Goal: Transaction & Acquisition: Obtain resource

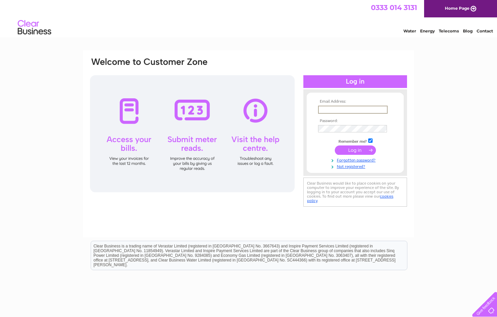
click at [345, 111] on input "text" at bounding box center [353, 110] width 70 height 8
type input "[EMAIL_ADDRESS][DOMAIN_NAME]"
click at [356, 148] on input "submit" at bounding box center [355, 149] width 41 height 9
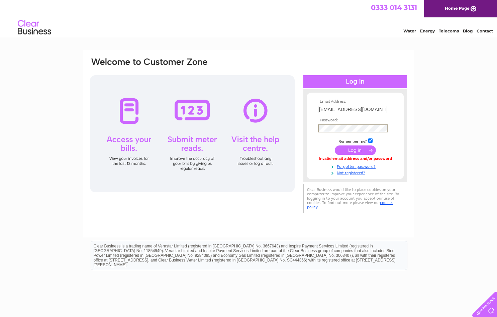
click at [357, 148] on input "submit" at bounding box center [355, 149] width 41 height 9
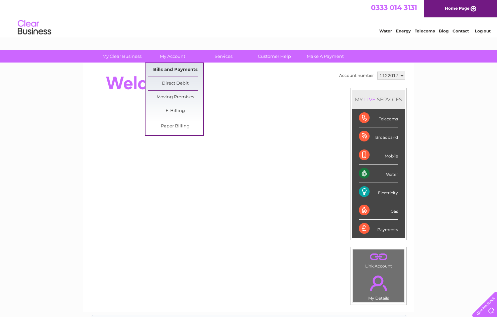
click at [171, 72] on link "Bills and Payments" at bounding box center [175, 69] width 55 height 13
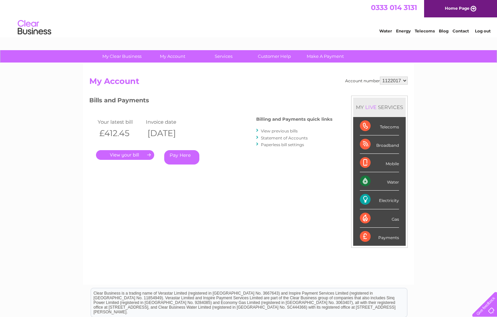
click at [141, 157] on link "." at bounding box center [125, 155] width 58 height 10
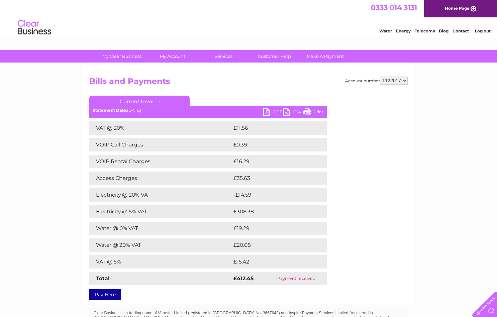
click at [272, 111] on link "PDF" at bounding box center [273, 113] width 20 height 10
drag, startPoint x: 138, startPoint y: 178, endPoint x: 94, endPoint y: 182, distance: 44.3
click at [94, 182] on td "Access Charges" at bounding box center [160, 178] width 142 height 13
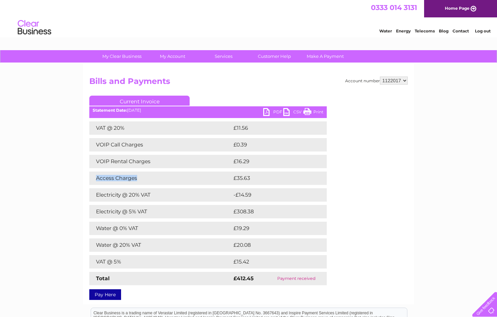
copy td "Access Charges"
drag, startPoint x: 150, startPoint y: 244, endPoint x: 96, endPoint y: 244, distance: 53.5
click at [96, 244] on td "Water @ 20% VAT" at bounding box center [160, 244] width 142 height 13
copy td "Water @ 20% VAT"
drag, startPoint x: 143, startPoint y: 226, endPoint x: 98, endPoint y: 226, distance: 44.8
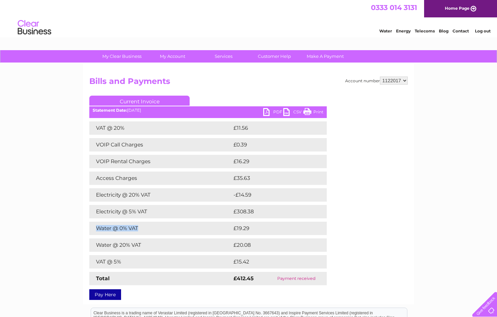
click at [98, 226] on td "Water @ 0% VAT" at bounding box center [160, 228] width 142 height 13
copy td "Water @ 0% VAT"
drag, startPoint x: 156, startPoint y: 197, endPoint x: 95, endPoint y: 196, distance: 60.9
click at [95, 196] on td "Electricity @ 20% VAT" at bounding box center [160, 194] width 142 height 13
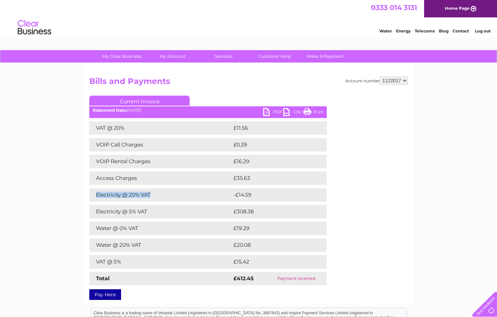
copy td "Electricity @ 20% VAT"
drag, startPoint x: 154, startPoint y: 143, endPoint x: 96, endPoint y: 146, distance: 57.9
click at [96, 146] on td "VOIP Call Charges" at bounding box center [160, 144] width 142 height 13
copy td "VOIP Call Charges"
